Goal: Find specific page/section: Find specific page/section

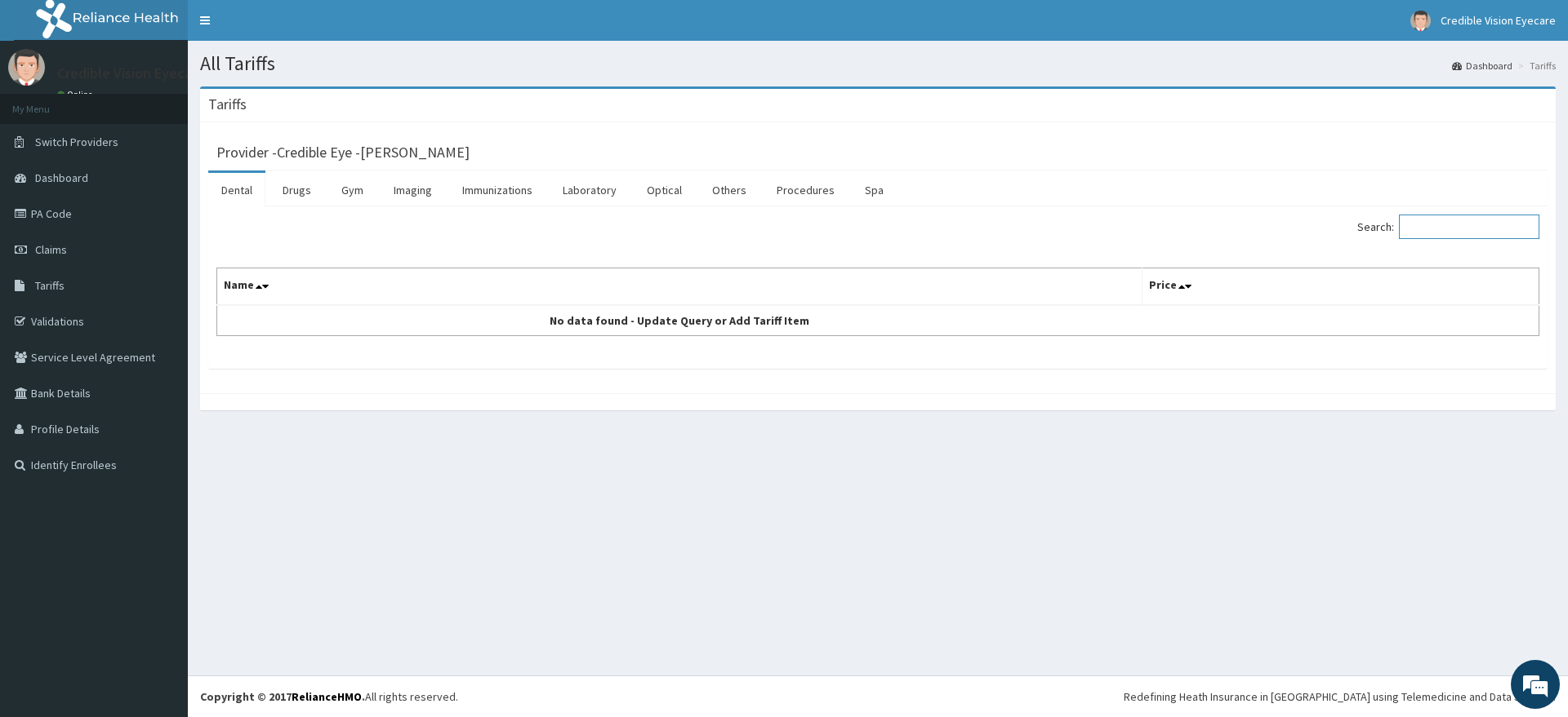
click at [1455, 217] on input "Search:" at bounding box center [1468, 227] width 140 height 25
click at [1181, 283] on icon at bounding box center [1181, 286] width 7 height 11
click at [1454, 232] on input "CVF" at bounding box center [1468, 227] width 140 height 25
type input "C"
type input "PACHY"
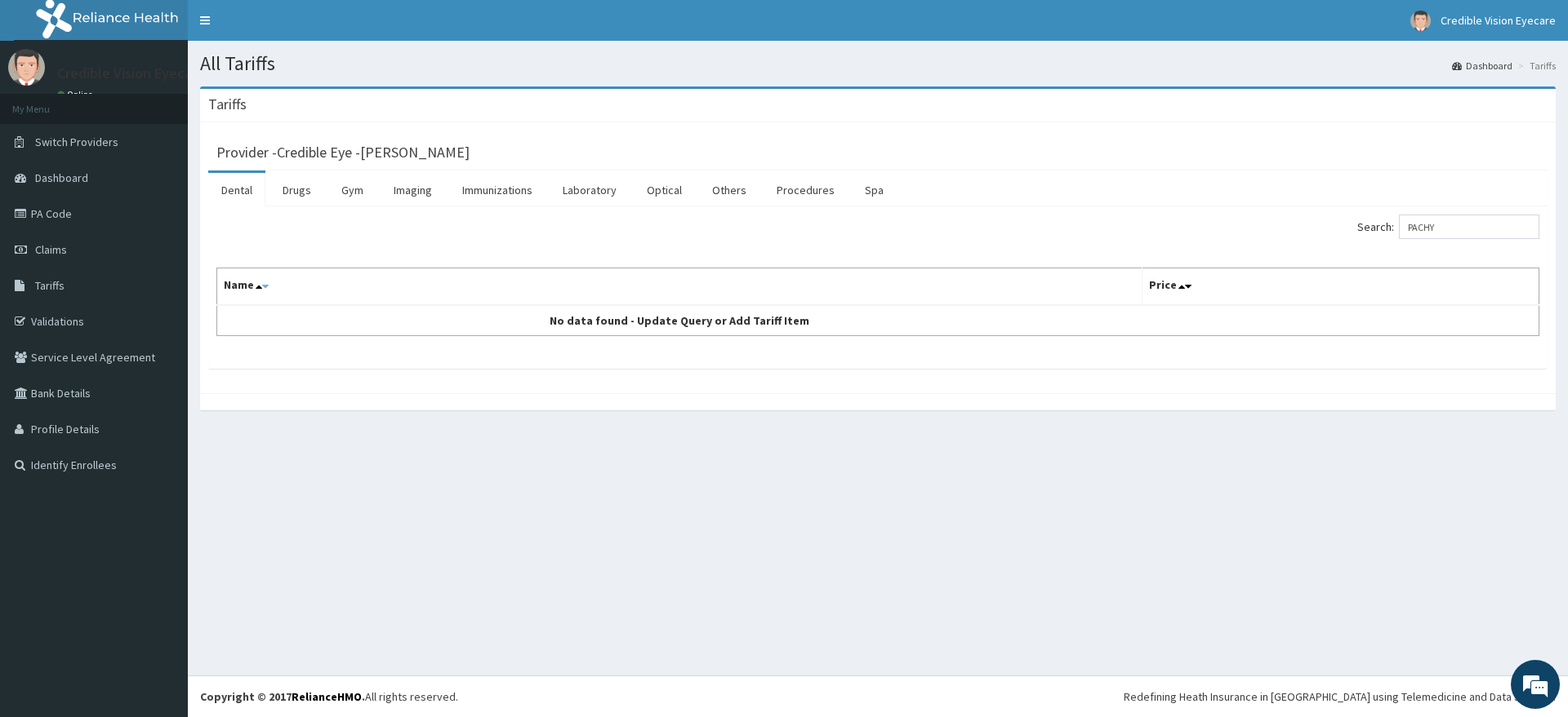
click at [264, 287] on icon at bounding box center [265, 286] width 7 height 11
click at [120, 303] on link "Validations" at bounding box center [93, 321] width 188 height 36
click at [687, 193] on link "Optical" at bounding box center [664, 190] width 61 height 34
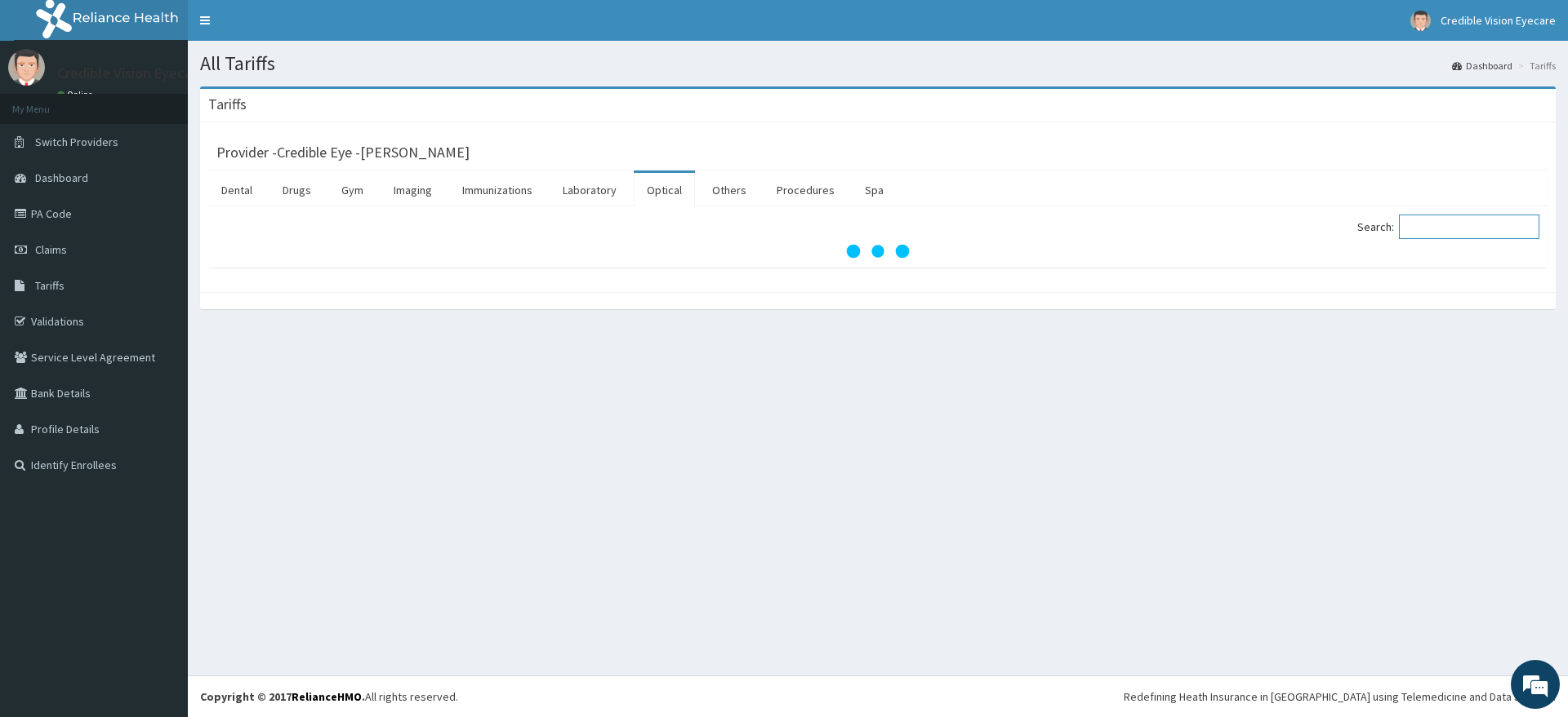
click at [1475, 221] on input "Search:" at bounding box center [1468, 227] width 140 height 25
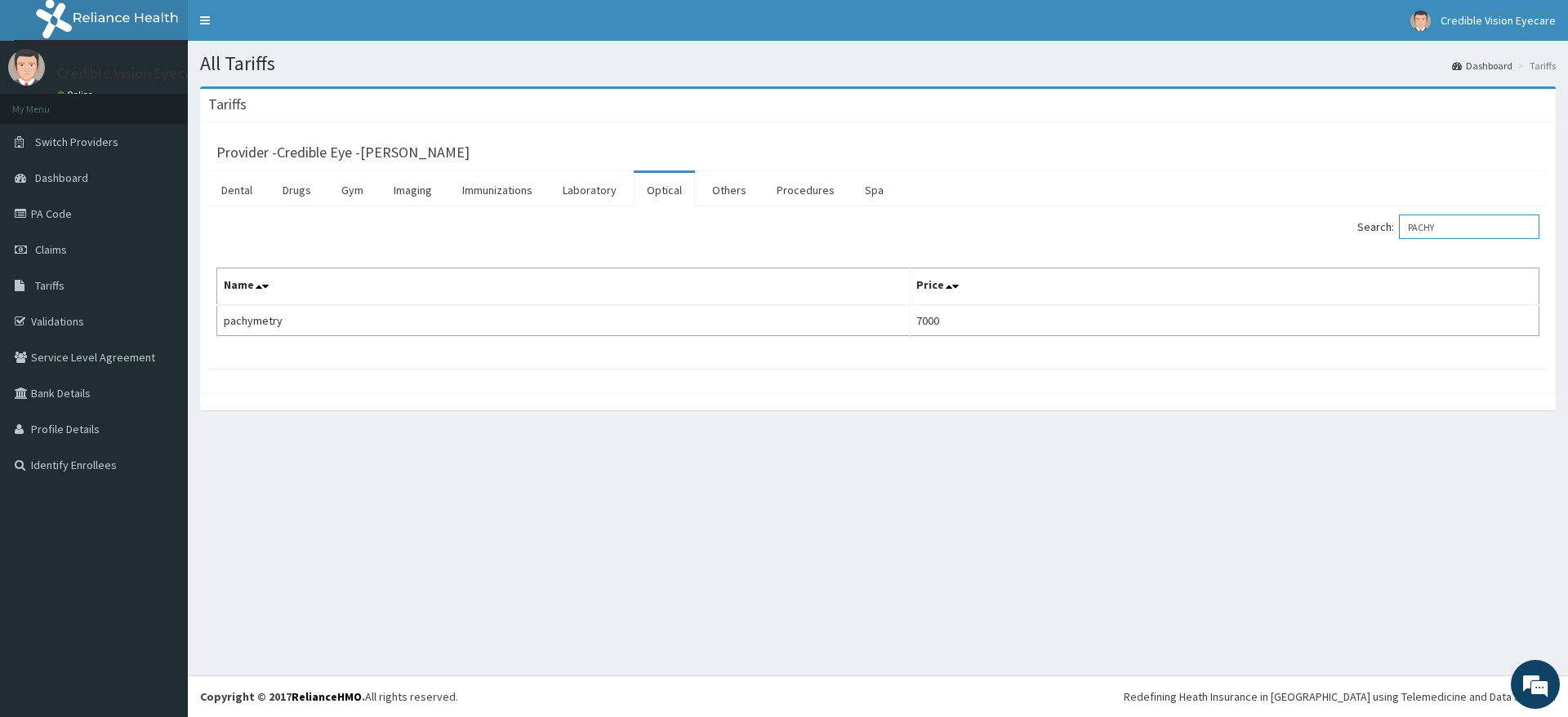
type input "PACHY"
